Goal: Book appointment/travel/reservation

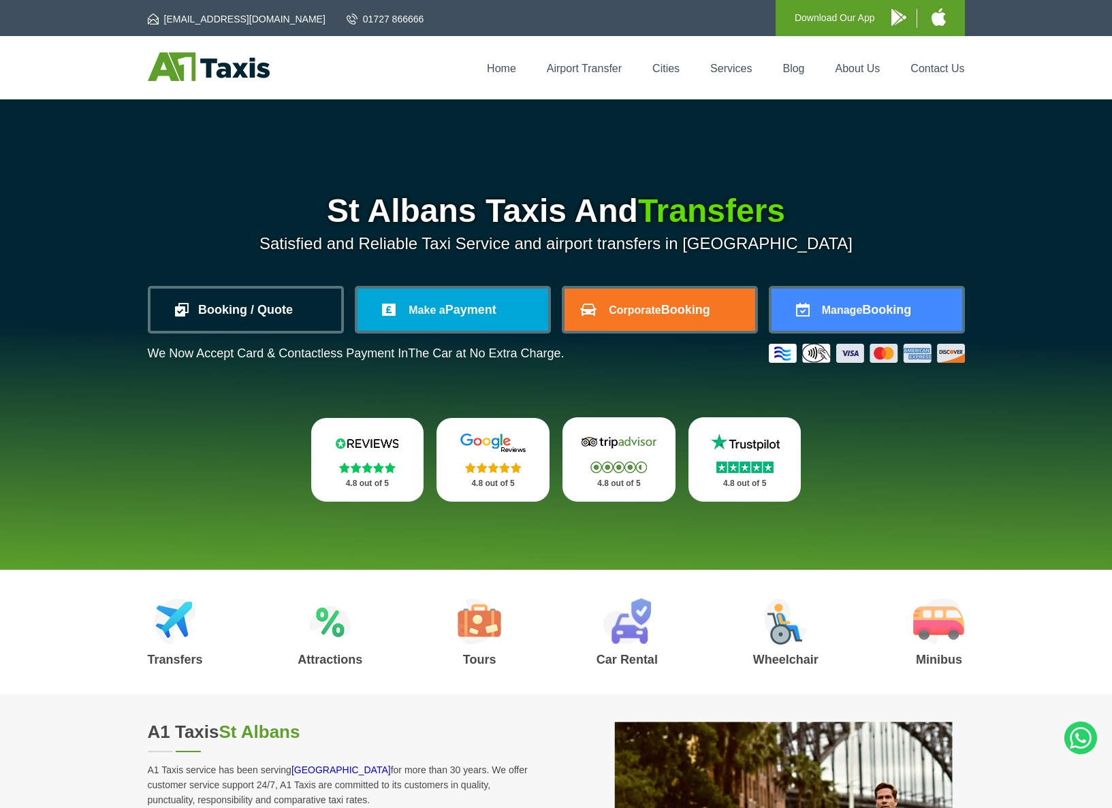
click at [300, 310] on link "Booking / Quote" at bounding box center [246, 310] width 191 height 42
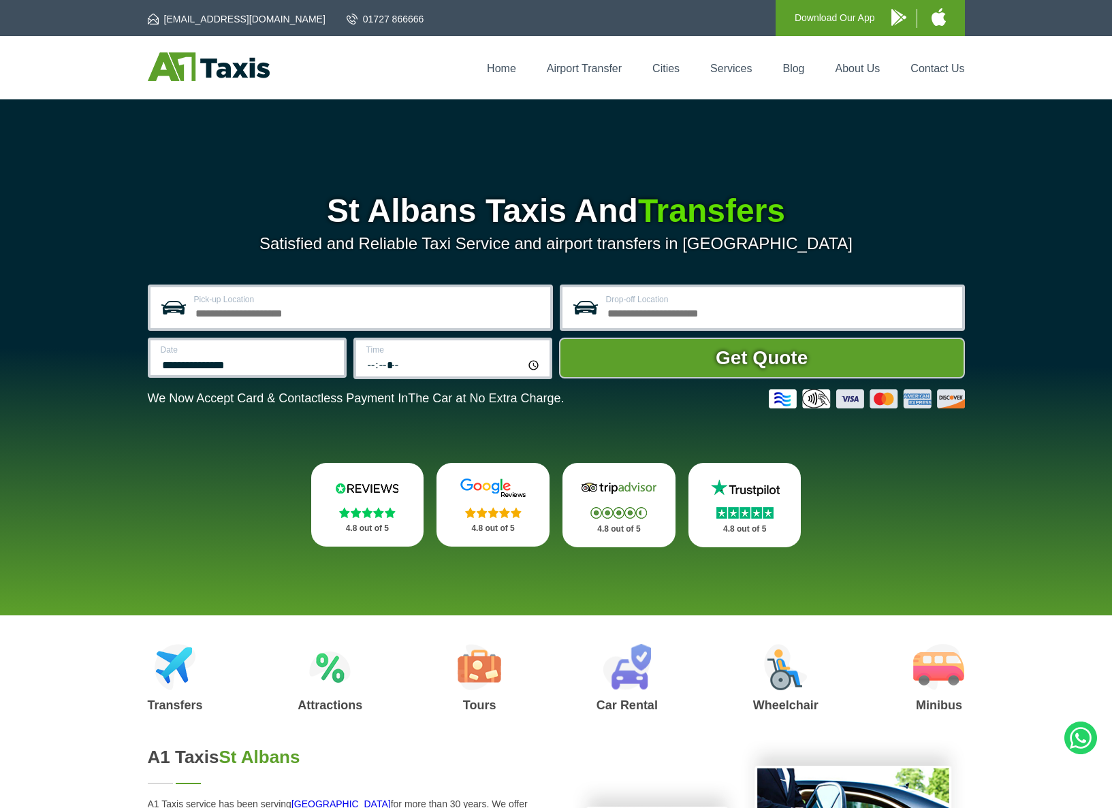
click at [472, 311] on input "Pick-up Location" at bounding box center [368, 312] width 348 height 16
